Goal: Task Accomplishment & Management: Manage account settings

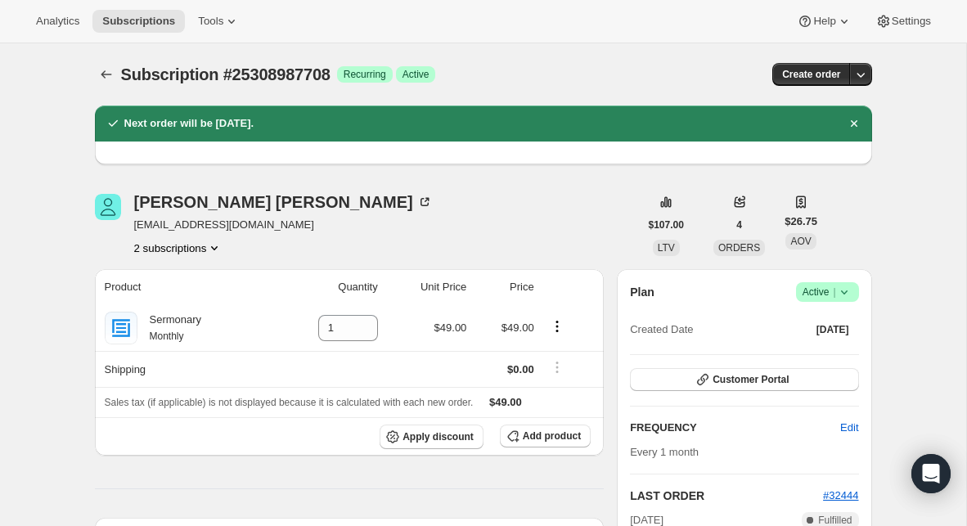
scroll to position [88, 0]
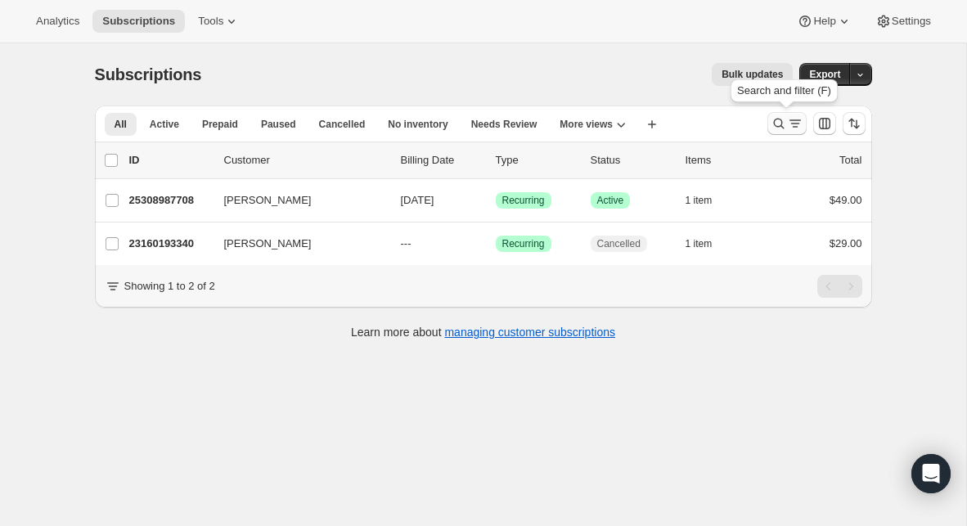
click at [771, 124] on icon "Search and filter results" at bounding box center [779, 123] width 16 height 16
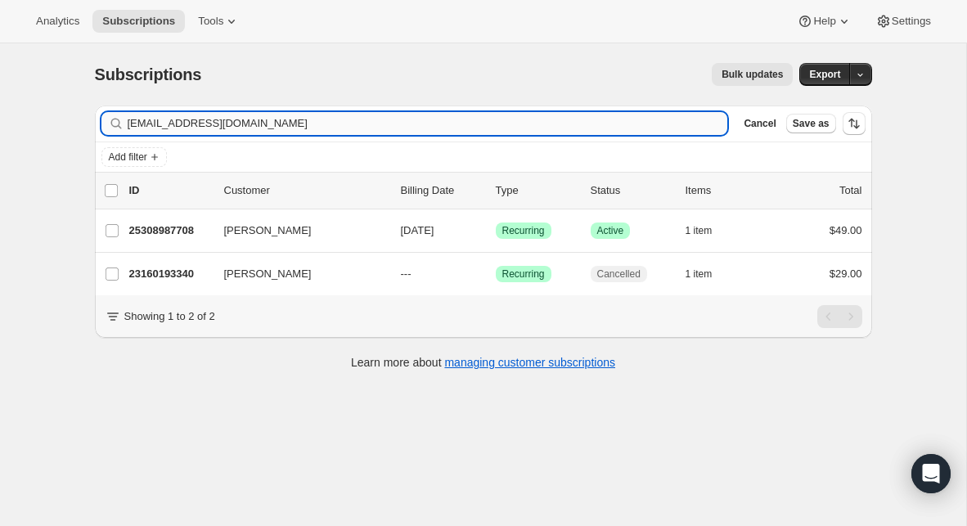
click at [318, 126] on input "[EMAIL_ADDRESS][DOMAIN_NAME]" at bounding box center [428, 123] width 600 height 23
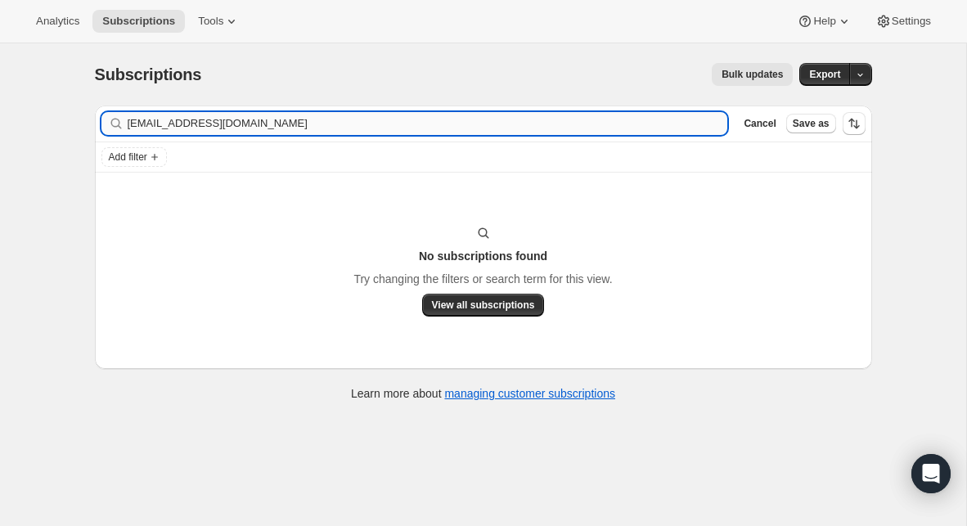
click at [133, 124] on input "[EMAIL_ADDRESS][DOMAIN_NAME]" at bounding box center [428, 123] width 600 height 23
click at [369, 127] on input "[EMAIL_ADDRESS][DOMAIN_NAME]" at bounding box center [413, 123] width 571 height 23
paste input "R"
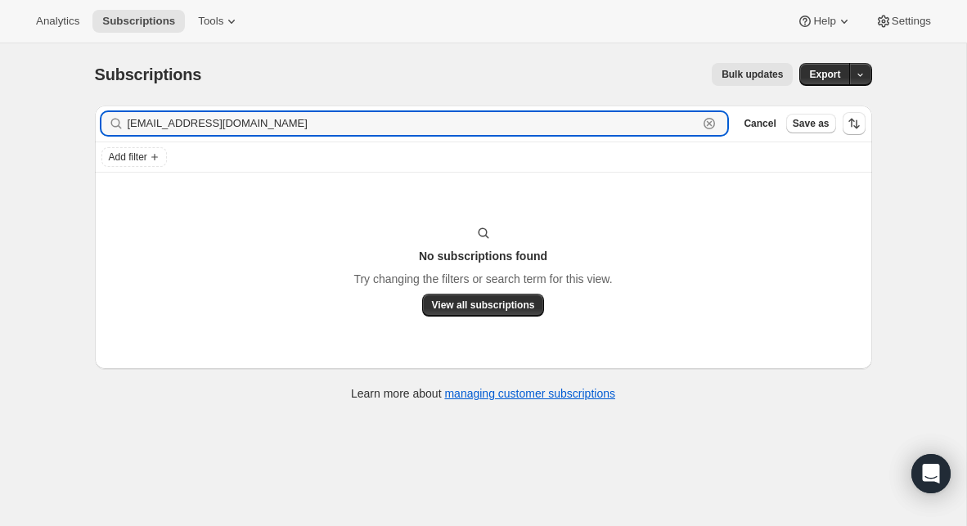
type input "[EMAIL_ADDRESS][DOMAIN_NAME]"
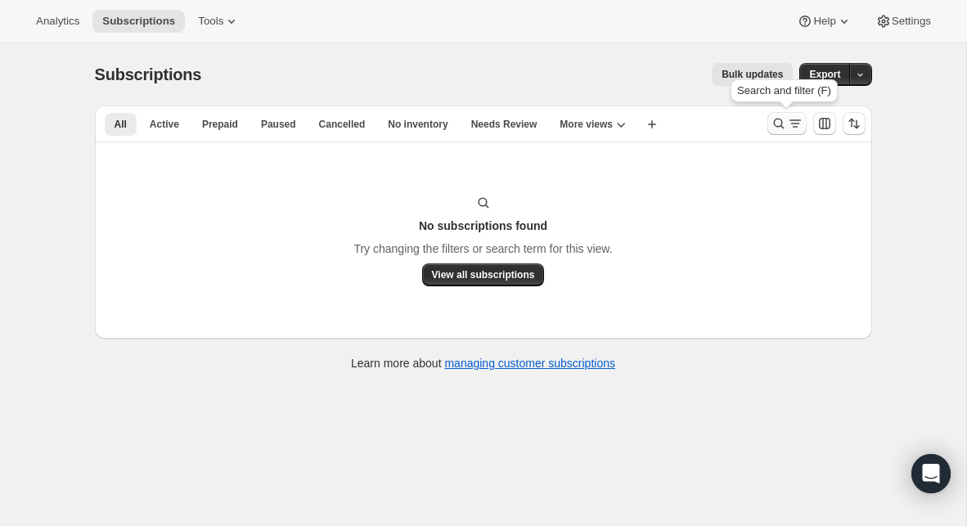
click at [776, 122] on icon "Search and filter results" at bounding box center [779, 123] width 16 height 16
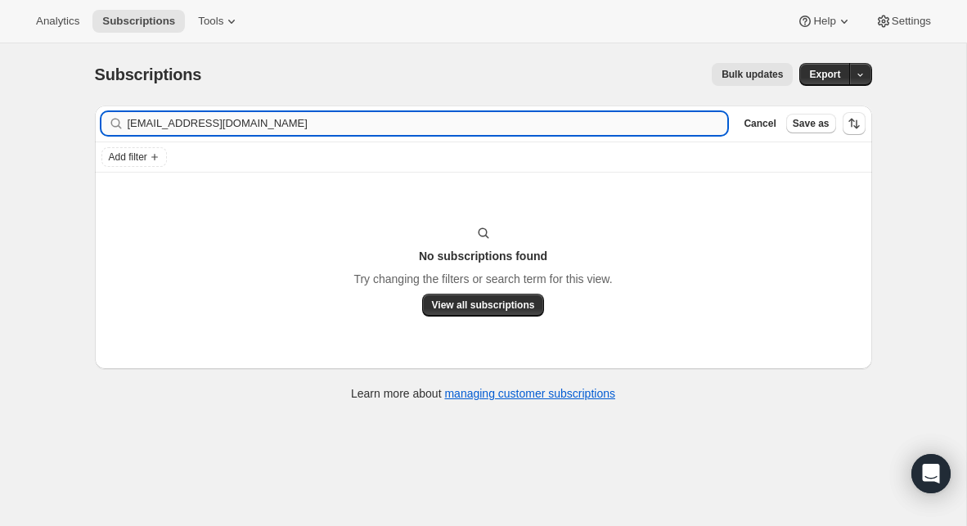
click at [284, 119] on input "[EMAIL_ADDRESS][DOMAIN_NAME]" at bounding box center [428, 123] width 600 height 23
click at [254, 119] on input "[EMAIL_ADDRESS][DOMAIN_NAME]." at bounding box center [413, 123] width 571 height 23
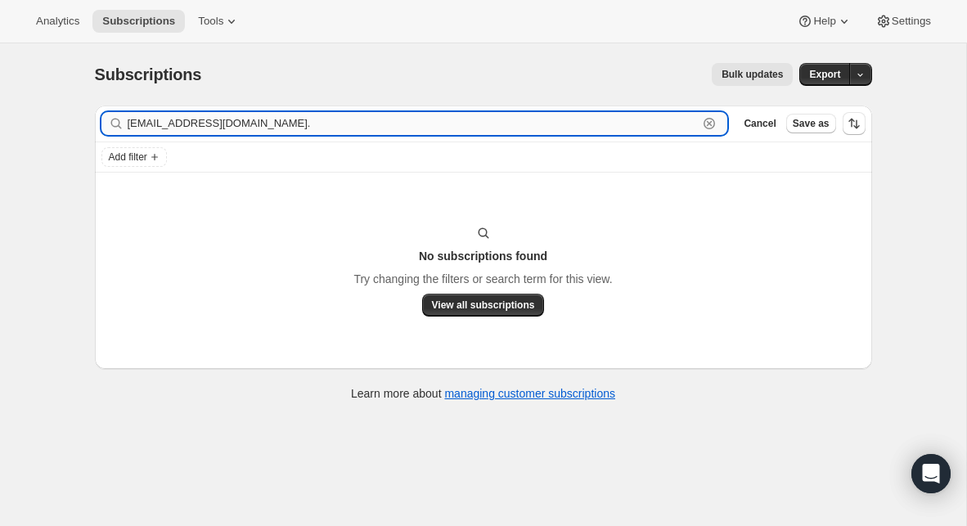
click at [254, 119] on input "[EMAIL_ADDRESS][DOMAIN_NAME]." at bounding box center [413, 123] width 571 height 23
click at [263, 120] on input "[EMAIL_ADDRESS][DOMAIN_NAME]." at bounding box center [413, 123] width 571 height 23
click at [236, 126] on input "[EMAIL_ADDRESS][DOMAIN_NAME]" at bounding box center [413, 123] width 571 height 23
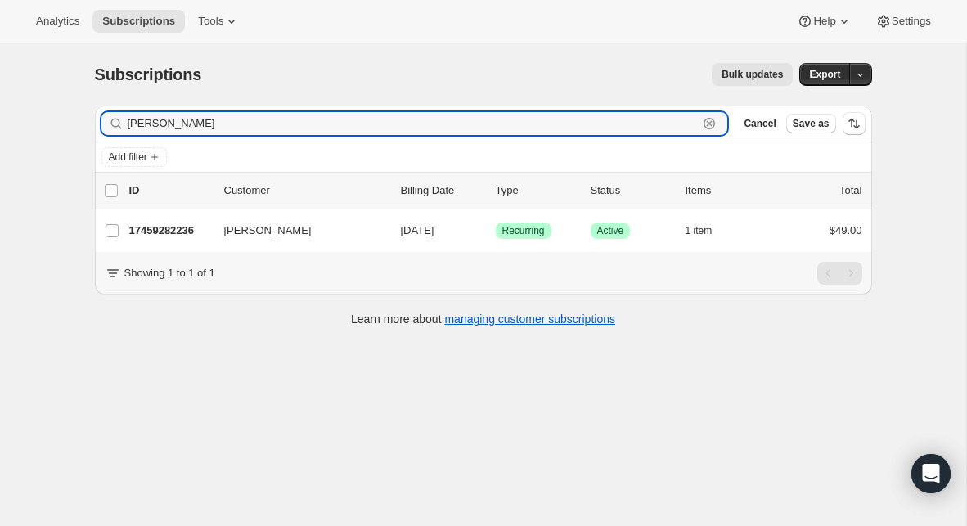
type input "[PERSON_NAME]"
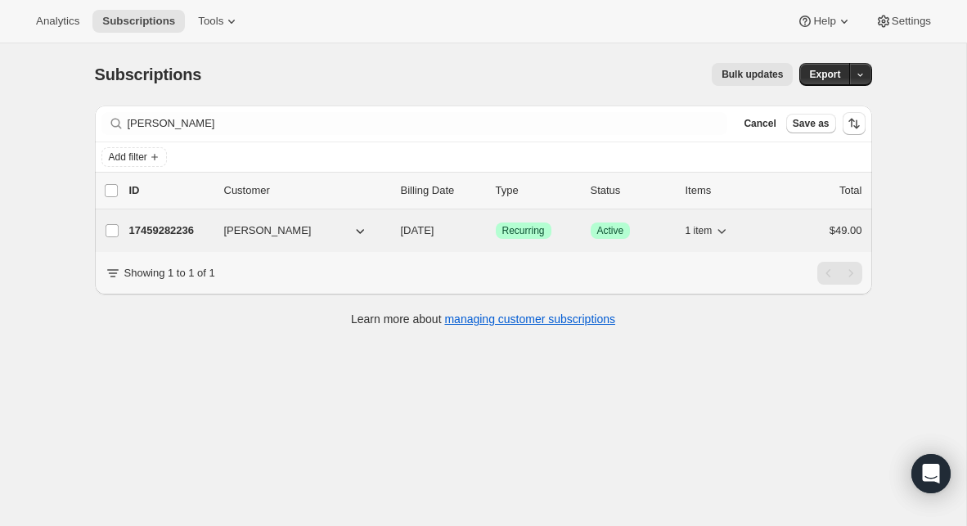
click at [178, 228] on p "17459282236" at bounding box center [170, 231] width 82 height 16
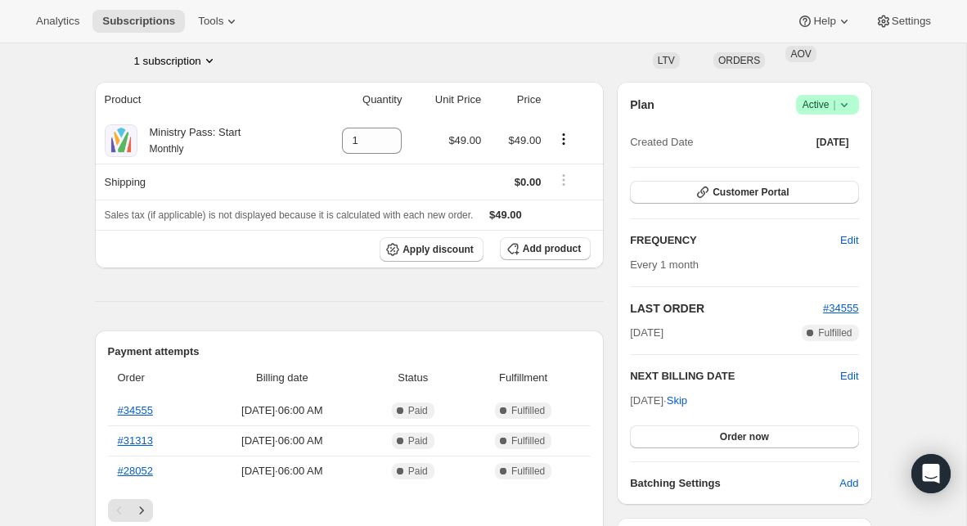
scroll to position [113, 0]
